Goal: Task Accomplishment & Management: Use online tool/utility

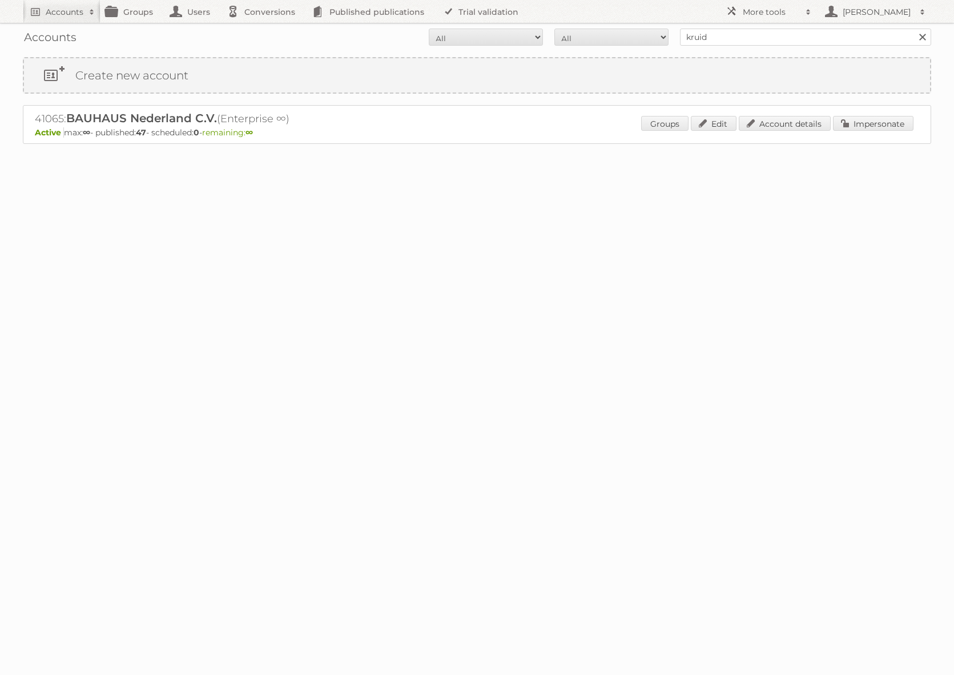
type input "kruidvat"
click at [913, 29] on input "Search" at bounding box center [921, 37] width 17 height 17
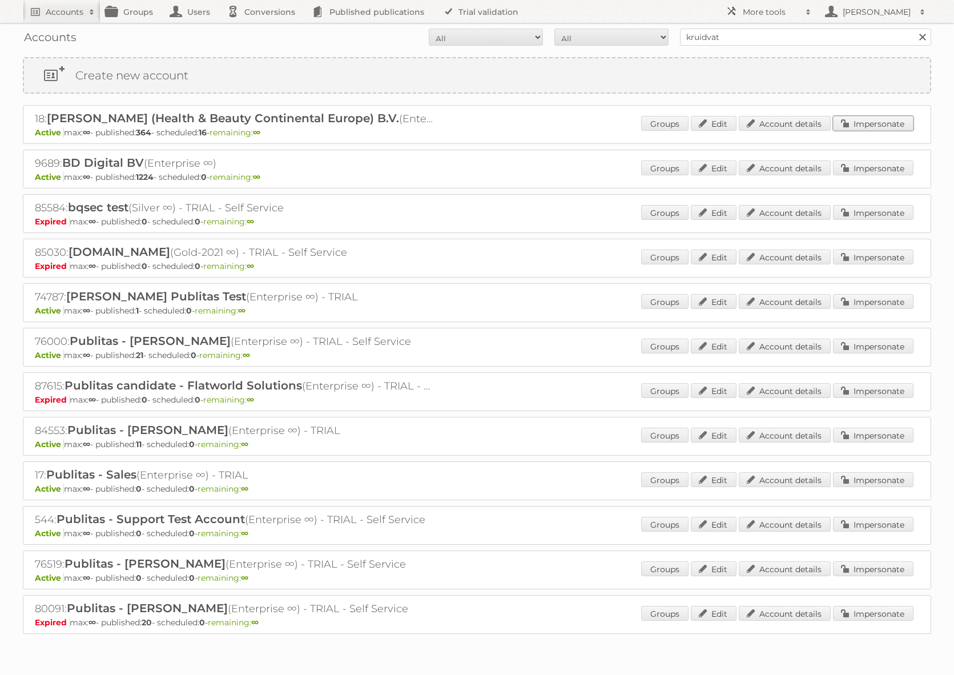
click at [887, 130] on link "Impersonate" at bounding box center [873, 123] width 80 height 15
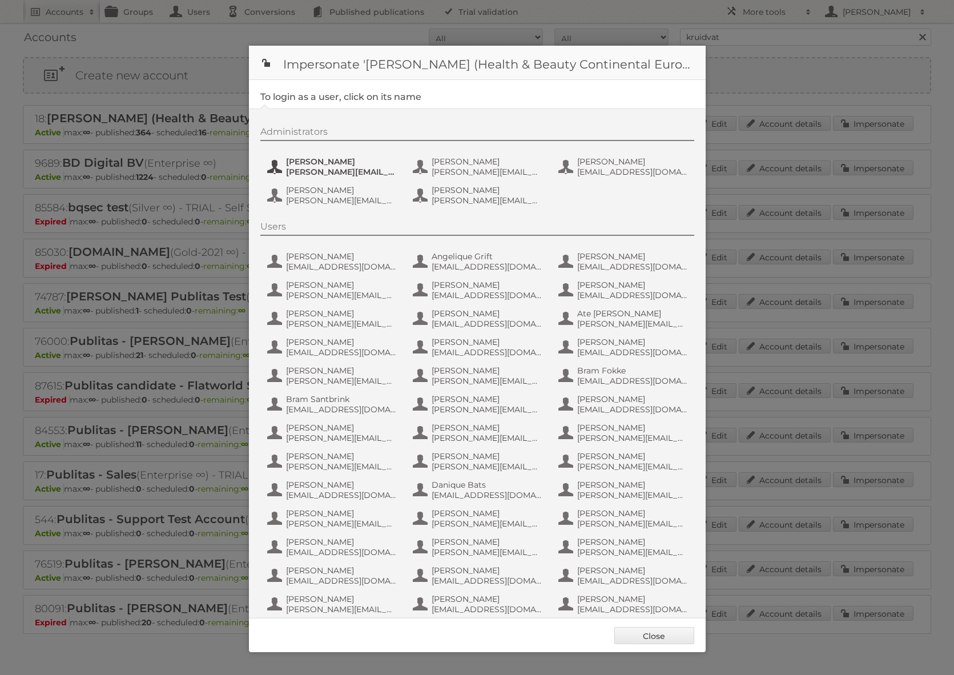
click at [308, 163] on span "Etienne Nauta" at bounding box center [341, 161] width 111 height 10
